Goal: Check status: Verify the current state of an ongoing process or item

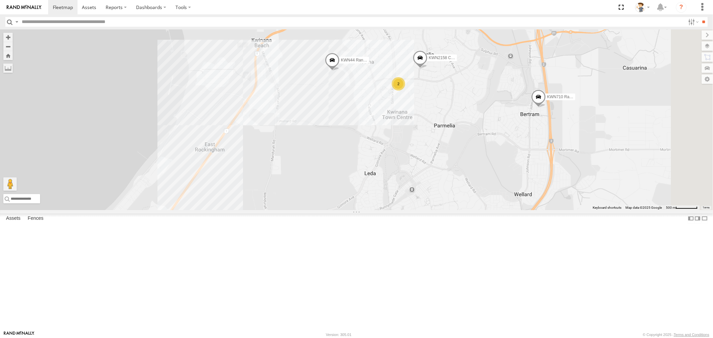
drag, startPoint x: 437, startPoint y: 145, endPoint x: 433, endPoint y: 199, distance: 53.6
click at [433, 199] on div "KWN57 DEFES KWN5353 CCTV Trailer KWN710 Rangers KWN44 Rangers KWN2158 Coor Rang…" at bounding box center [356, 119] width 713 height 181
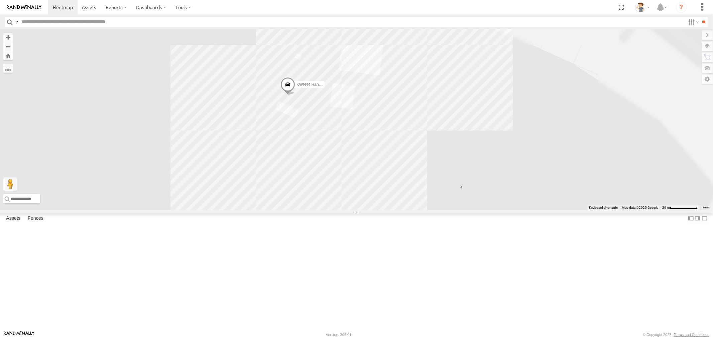
drag, startPoint x: 403, startPoint y: 123, endPoint x: 362, endPoint y: 281, distance: 163.7
click at [362, 210] on div "KWN57 DEFES KWN5353 CCTV Trailer KWN710 Rangers KWN44 Rangers KWN2158 Coor Rang…" at bounding box center [356, 119] width 713 height 181
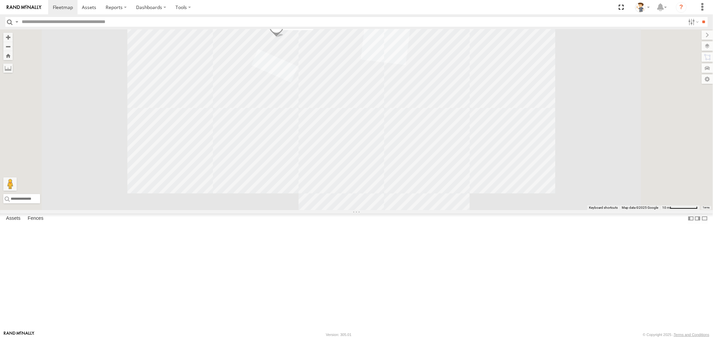
click at [0, 0] on div "KWN5353 CCTV Trailer" at bounding box center [0, 0] width 0 height 0
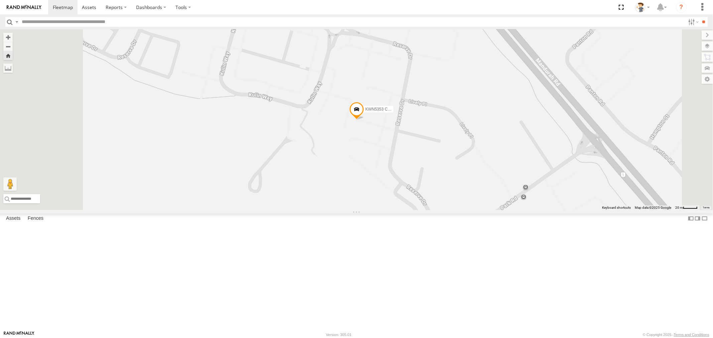
click at [364, 120] on span at bounding box center [356, 111] width 15 height 18
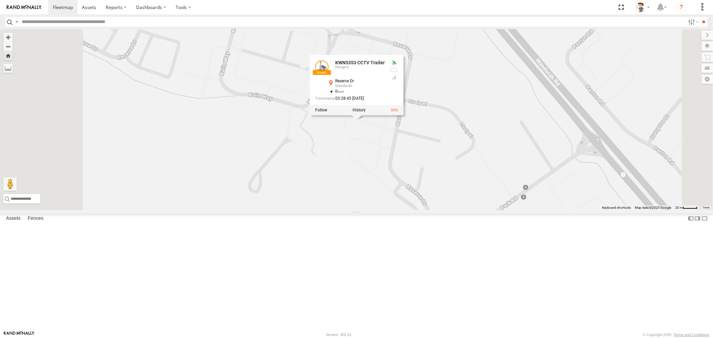
click at [0, 0] on span at bounding box center [0, 0] width 0 height 0
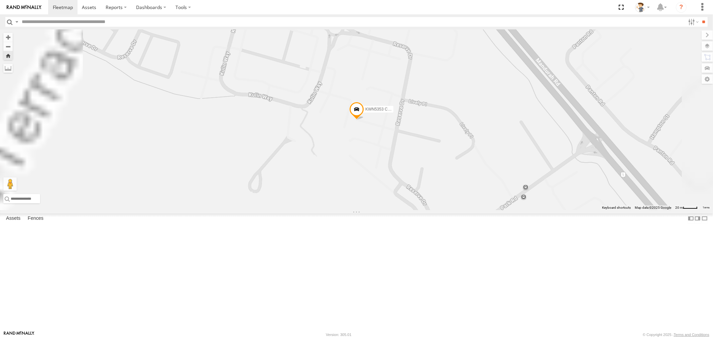
click at [0, 0] on span at bounding box center [0, 0] width 0 height 0
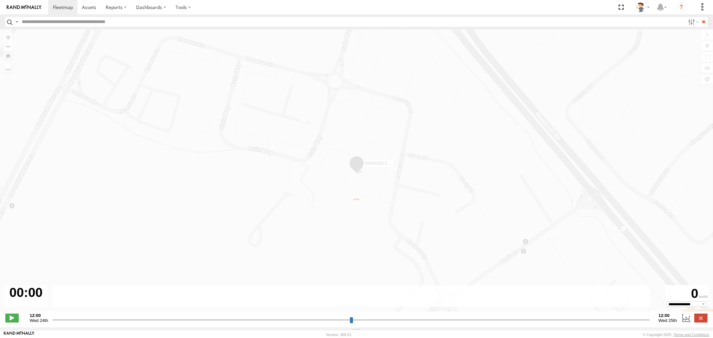
type input "**********"
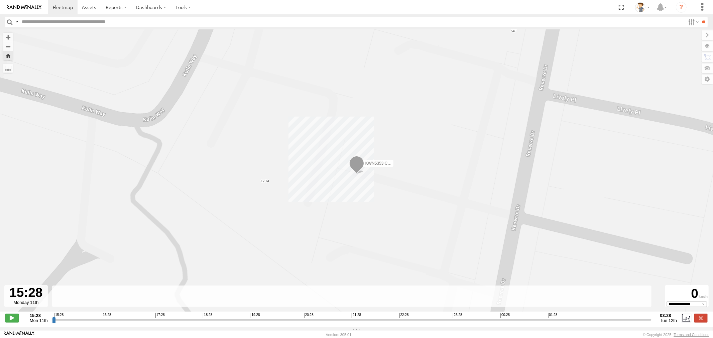
click at [373, 165] on span "KWN5353 CCTV Trailer" at bounding box center [386, 163] width 42 height 5
click at [319, 164] on link at bounding box center [318, 164] width 7 height 5
